Goal: Task Accomplishment & Management: Manage account settings

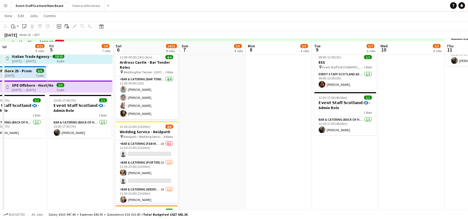
scroll to position [70, 0]
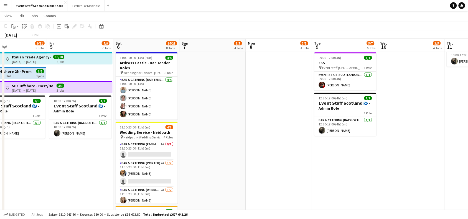
drag, startPoint x: 448, startPoint y: 124, endPoint x: 77, endPoint y: 154, distance: 372.6
click at [77, 154] on app-calendar-viewport "Tue 2 11/13 8 Jobs Wed 3 8/10 7 Jobs Thu 4 9/11 8 Jobs Fri 5 7/9 7 Jobs Sat 6 1…" at bounding box center [234, 165] width 468 height 427
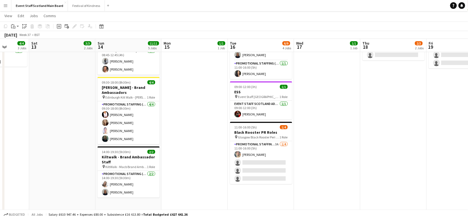
scroll to position [0, 169]
drag, startPoint x: 377, startPoint y: 102, endPoint x: 200, endPoint y: 94, distance: 176.8
click at [200, 94] on app-calendar-viewport "Wed 10 3/5 4 Jobs Thu 11 4/4 3 Jobs Fri 12 4/4 3 Jobs Sat 13 3/3 2 Jobs Sun 14 …" at bounding box center [234, 165] width 468 height 427
click at [120, 60] on app-card-role "Events (Event Staff) [DATE] 08:45-12:45 (4h) [PERSON_NAME] [PERSON_NAME]" at bounding box center [129, 61] width 62 height 27
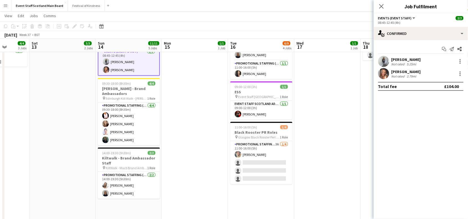
click at [457, 64] on div at bounding box center [460, 61] width 8 height 7
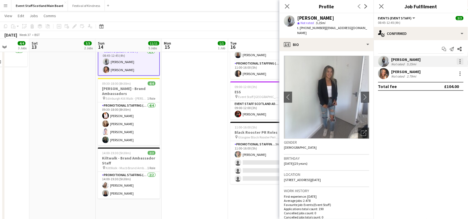
click at [458, 62] on div at bounding box center [460, 61] width 7 height 7
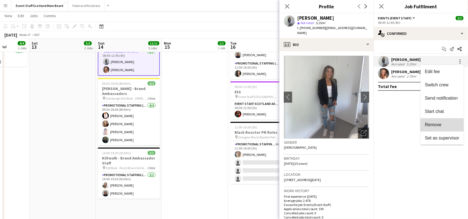
click at [435, 121] on button "Remove" at bounding box center [442, 124] width 43 height 13
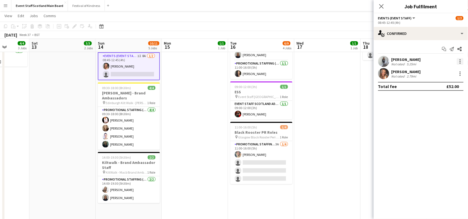
click at [462, 61] on div at bounding box center [460, 61] width 7 height 7
click at [356, 121] on div at bounding box center [234, 109] width 468 height 219
click at [381, 5] on icon at bounding box center [381, 6] width 5 height 5
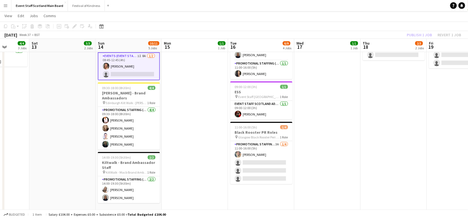
click at [421, 33] on div "Publish 1 job Revert 1 job" at bounding box center [434, 34] width 68 height 7
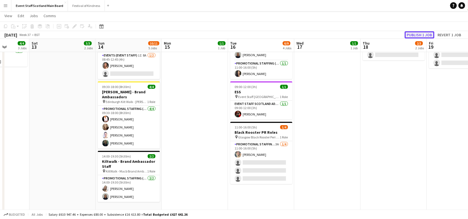
click at [421, 35] on button "Publish 1 job" at bounding box center [420, 34] width 30 height 7
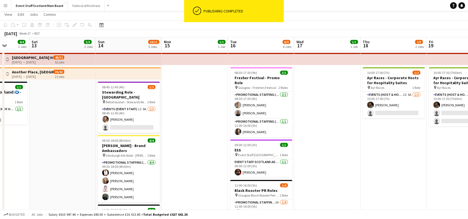
scroll to position [0, 0]
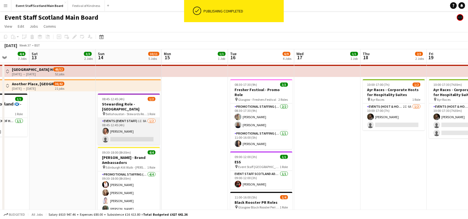
click at [139, 128] on app-card-role "Events (Event Staff) 1I 8A [DATE] 08:45-12:45 (4h) [PERSON_NAME] single-neutral…" at bounding box center [129, 131] width 62 height 27
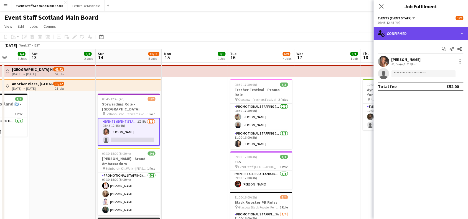
click at [423, 32] on div "single-neutral-actions-check-2 Confirmed" at bounding box center [421, 33] width 94 height 13
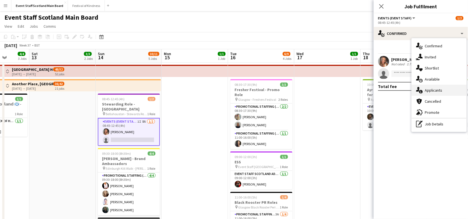
click at [441, 88] on div "single-neutral-actions-information Applicants" at bounding box center [439, 90] width 55 height 11
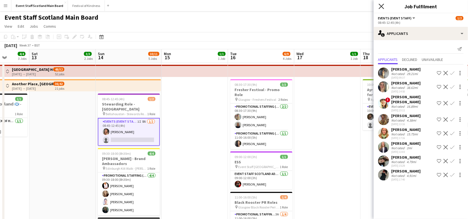
click at [383, 4] on icon "Close pop-in" at bounding box center [381, 6] width 5 height 5
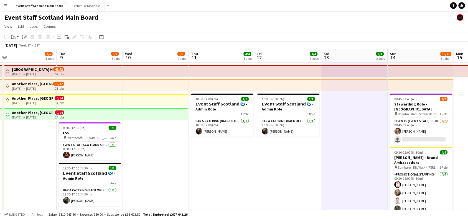
drag, startPoint x: 78, startPoint y: 139, endPoint x: 372, endPoint y: 130, distance: 294.7
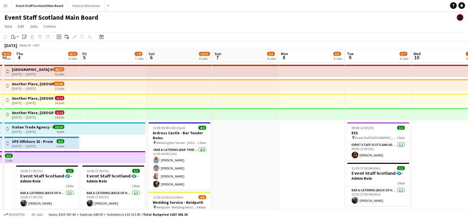
drag, startPoint x: 161, startPoint y: 148, endPoint x: 451, endPoint y: 153, distance: 289.6
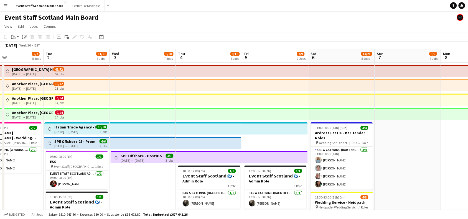
drag, startPoint x: 296, startPoint y: 156, endPoint x: 467, endPoint y: 156, distance: 171.7
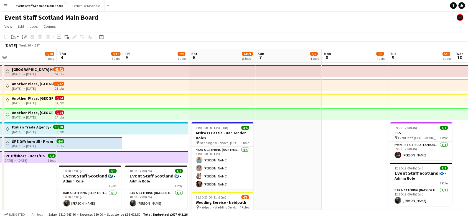
scroll to position [0, 170]
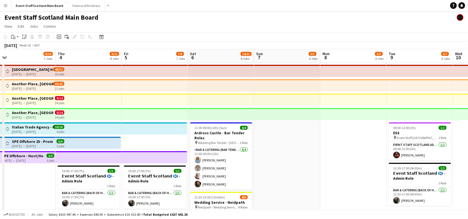
drag, startPoint x: 467, startPoint y: 156, endPoint x: 374, endPoint y: 153, distance: 93.5
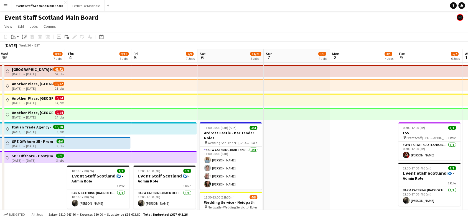
scroll to position [0, 198]
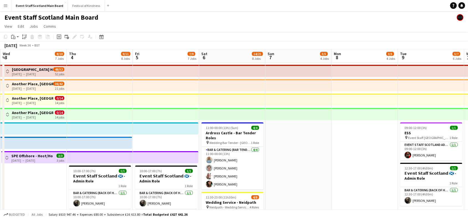
drag, startPoint x: 59, startPoint y: 187, endPoint x: 31, endPoint y: 163, distance: 37.2
